Goal: Check status: Check status

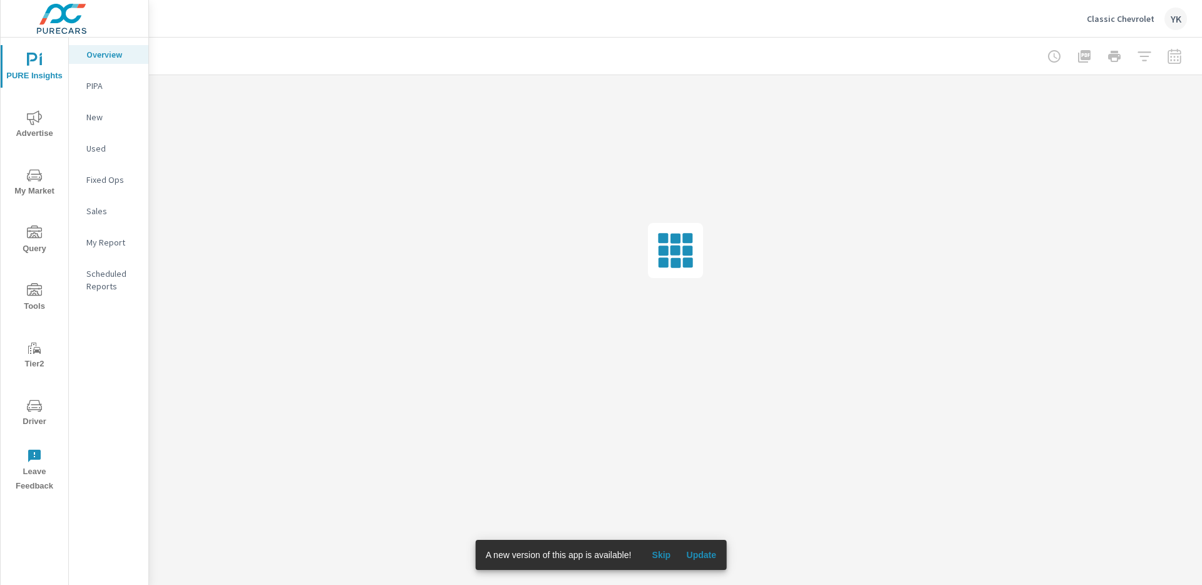
drag, startPoint x: 39, startPoint y: 138, endPoint x: 36, endPoint y: 123, distance: 15.4
click at [35, 122] on icon "nav menu" at bounding box center [34, 117] width 15 height 15
click at [706, 556] on span "Update" at bounding box center [701, 554] width 30 height 11
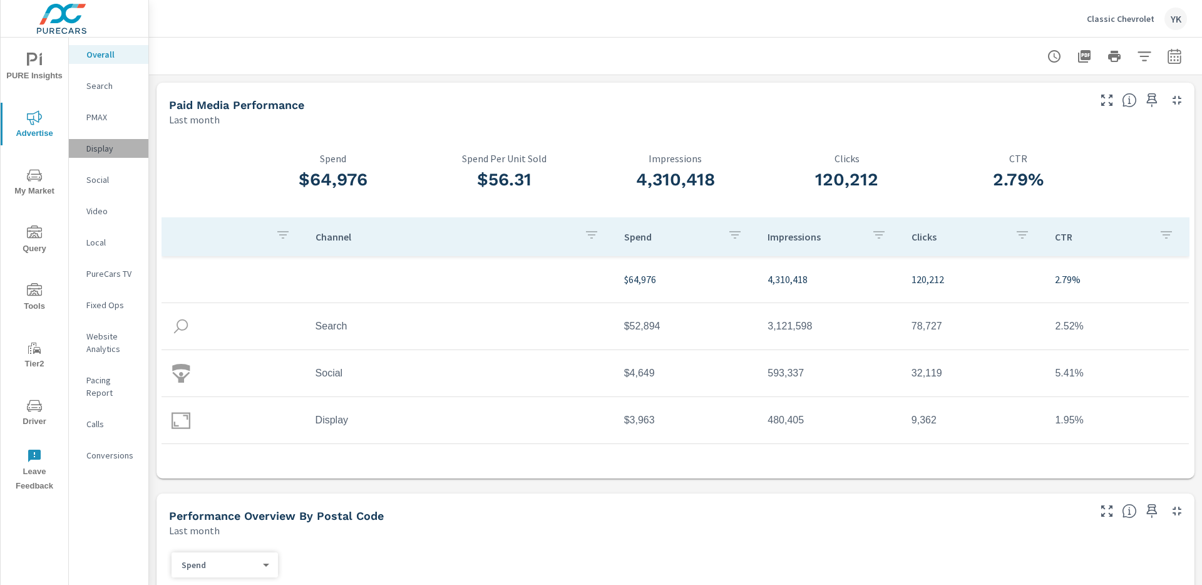
click at [100, 155] on div "Display" at bounding box center [109, 148] width 80 height 19
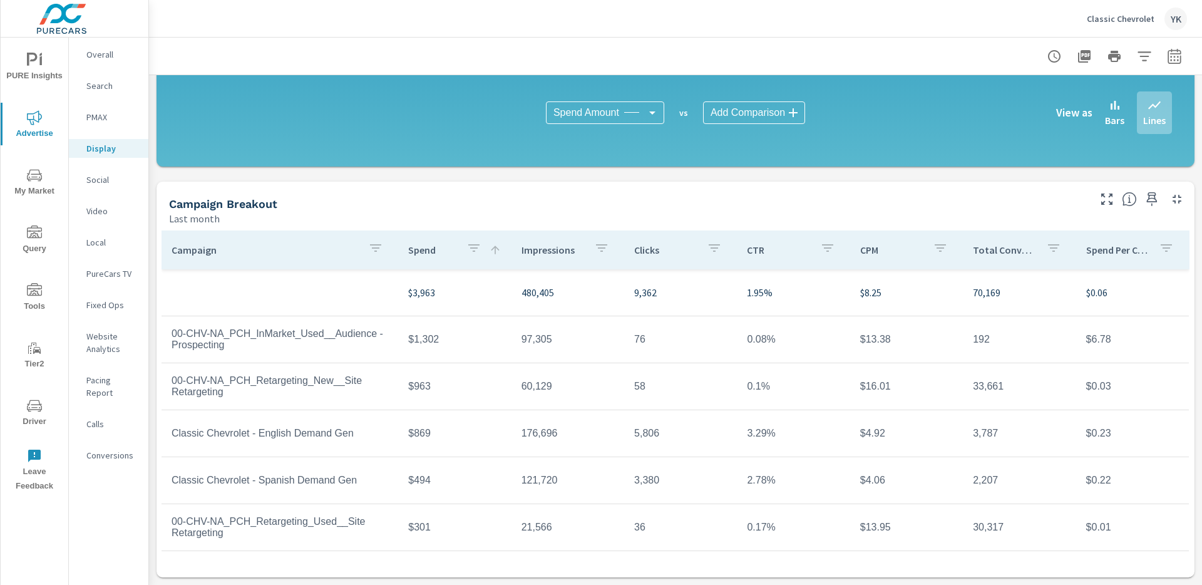
click at [1170, 49] on icon "button" at bounding box center [1174, 56] width 15 height 15
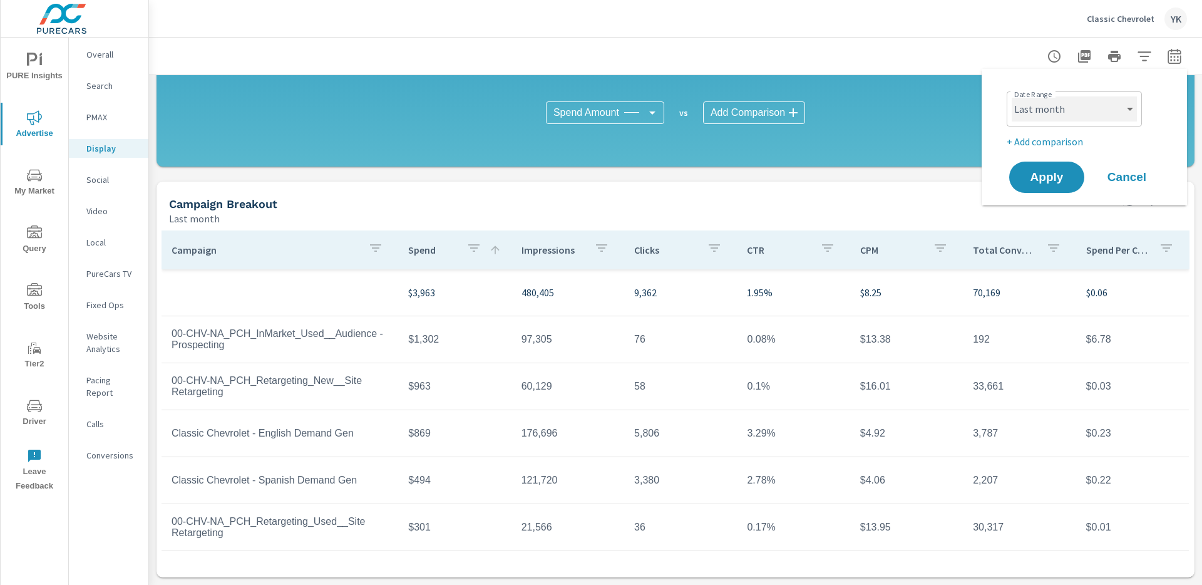
click at [1085, 101] on select "Custom [DATE] Last week Last 7 days Last 14 days Last 30 days Last 45 days Last…" at bounding box center [1074, 108] width 125 height 25
click at [1012, 96] on select "Custom [DATE] Last week Last 7 days Last 14 days Last 30 days Last 45 days Last…" at bounding box center [1074, 108] width 125 height 25
select select "Month to date"
click at [1040, 172] on span "Apply" at bounding box center [1046, 178] width 51 height 12
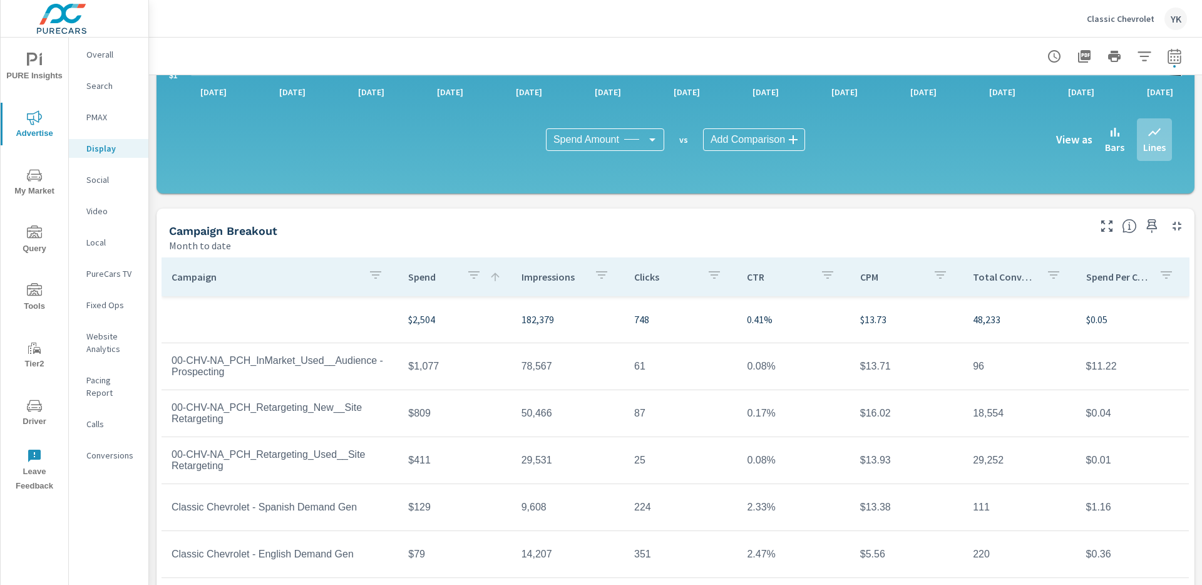
scroll to position [312, 0]
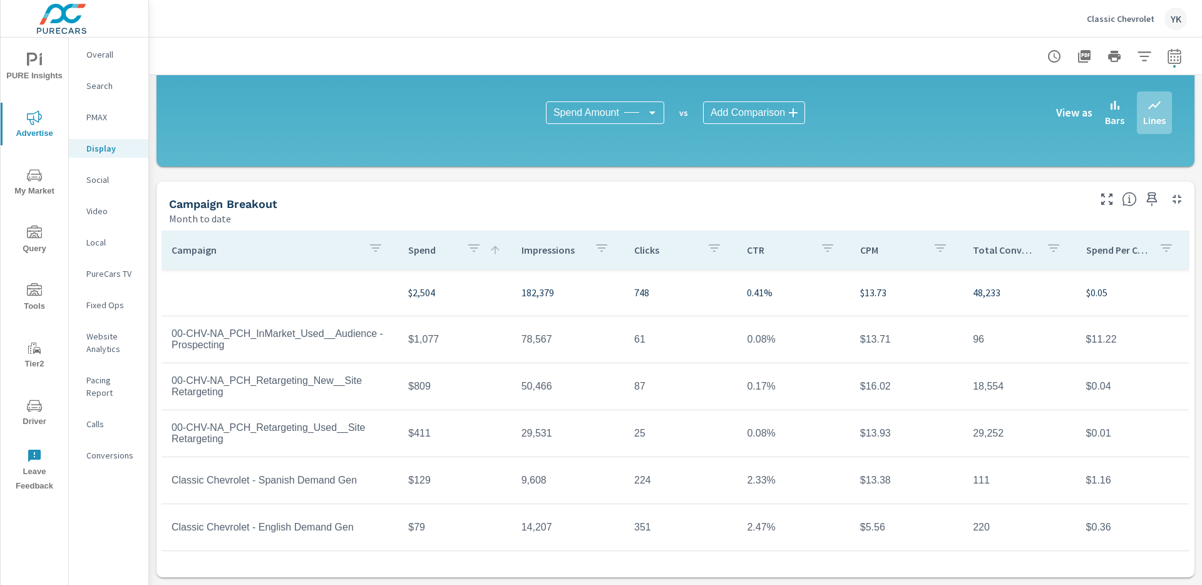
click at [381, 250] on icon "button" at bounding box center [375, 247] width 15 height 15
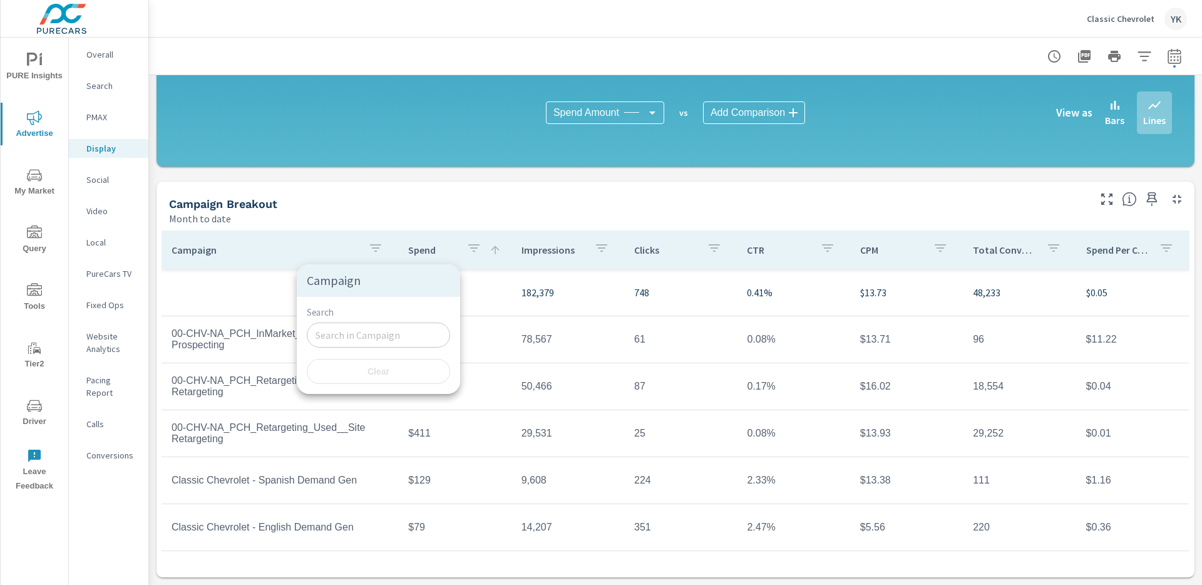
click at [224, 293] on div at bounding box center [601, 292] width 1202 height 585
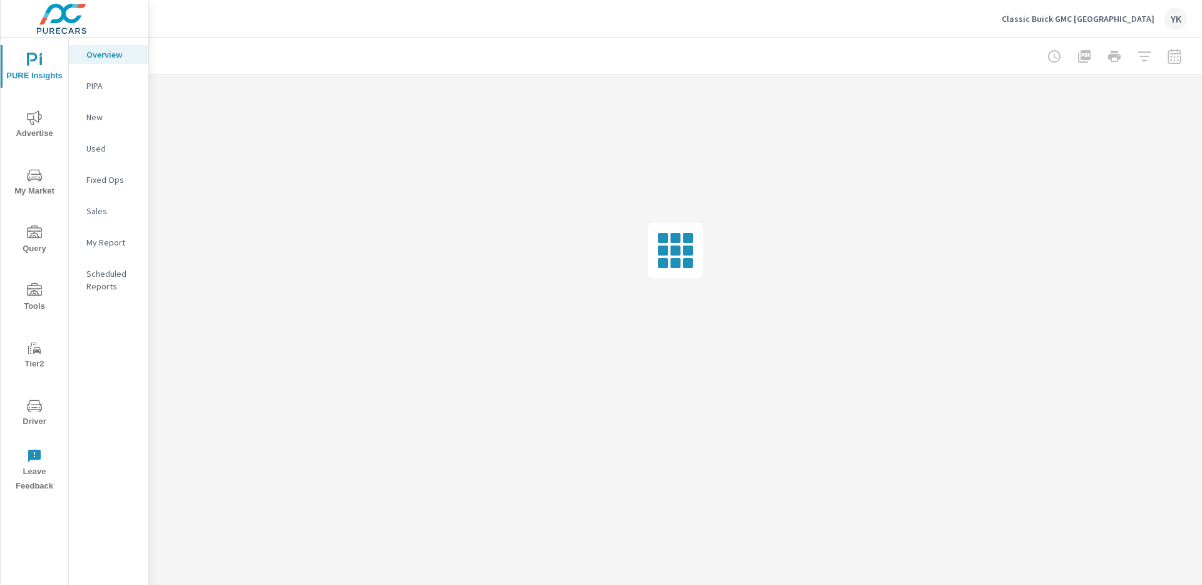
click at [20, 107] on button "Advertise" at bounding box center [35, 124] width 68 height 43
click at [100, 153] on p "Display" at bounding box center [112, 148] width 52 height 13
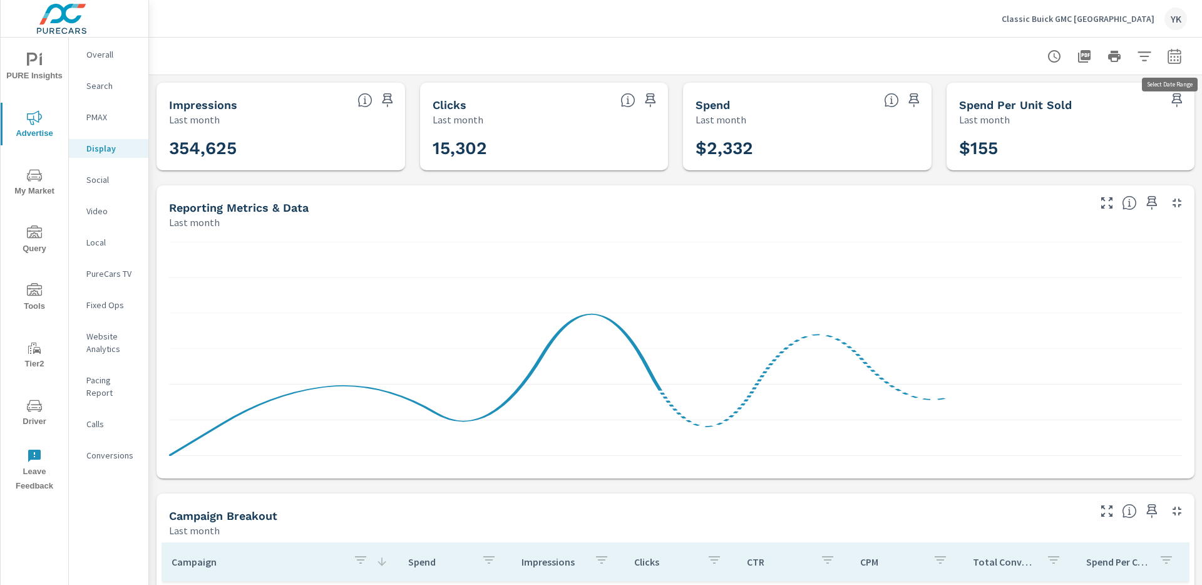
click at [1175, 53] on icon "button" at bounding box center [1174, 55] width 13 height 15
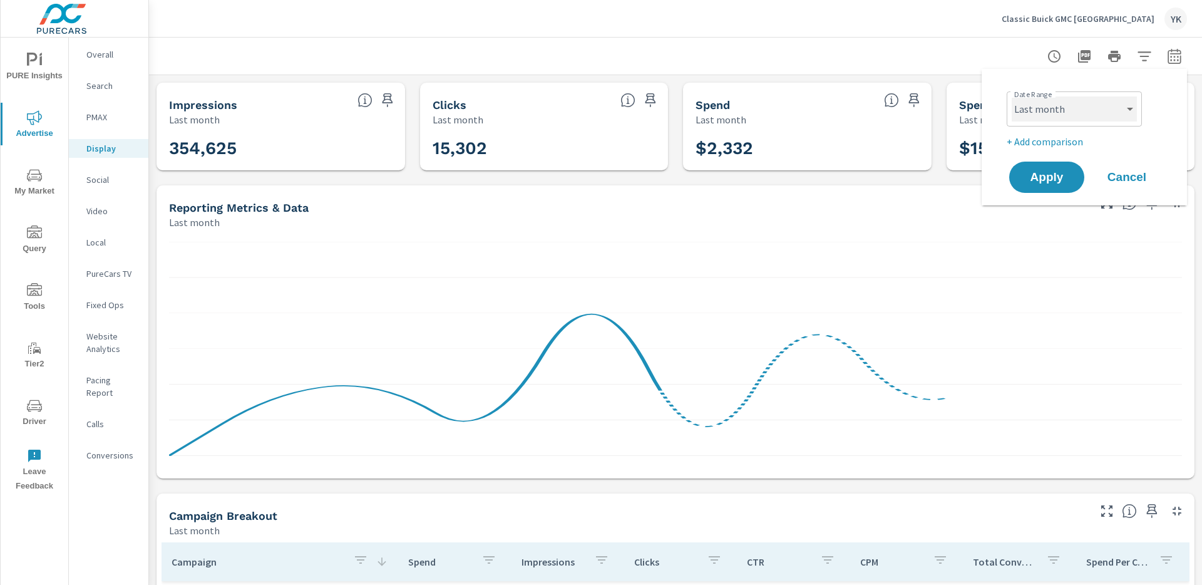
click at [1069, 103] on select "Custom [DATE] Last week Last 7 days Last 14 days Last 30 days Last 45 days Last…" at bounding box center [1074, 108] width 125 height 25
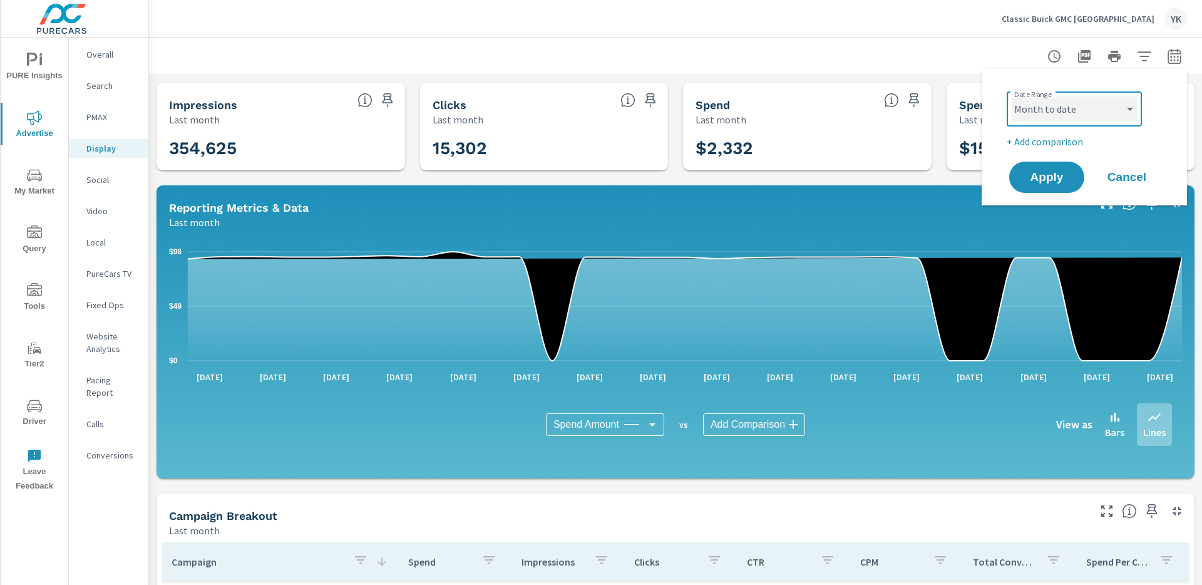
click at [1012, 96] on select "Custom [DATE] Last week Last 7 days Last 14 days Last 30 days Last 45 days Last…" at bounding box center [1074, 108] width 125 height 25
select select "Month to date"
click at [1034, 173] on span "Apply" at bounding box center [1046, 178] width 51 height 12
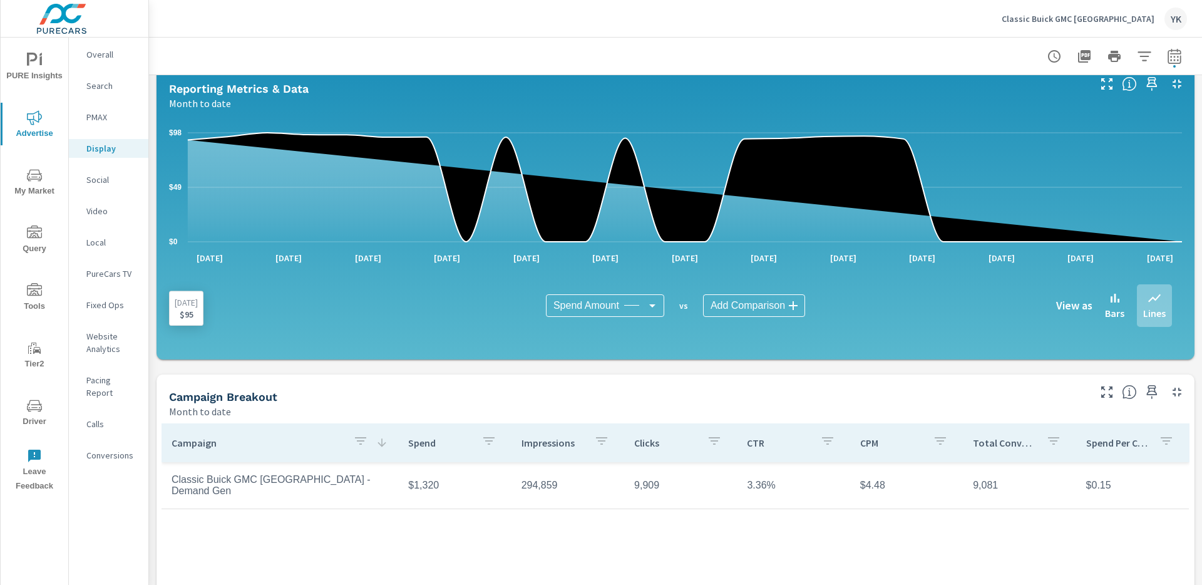
scroll to position [140, 0]
